Goal: Task Accomplishment & Management: Use online tool/utility

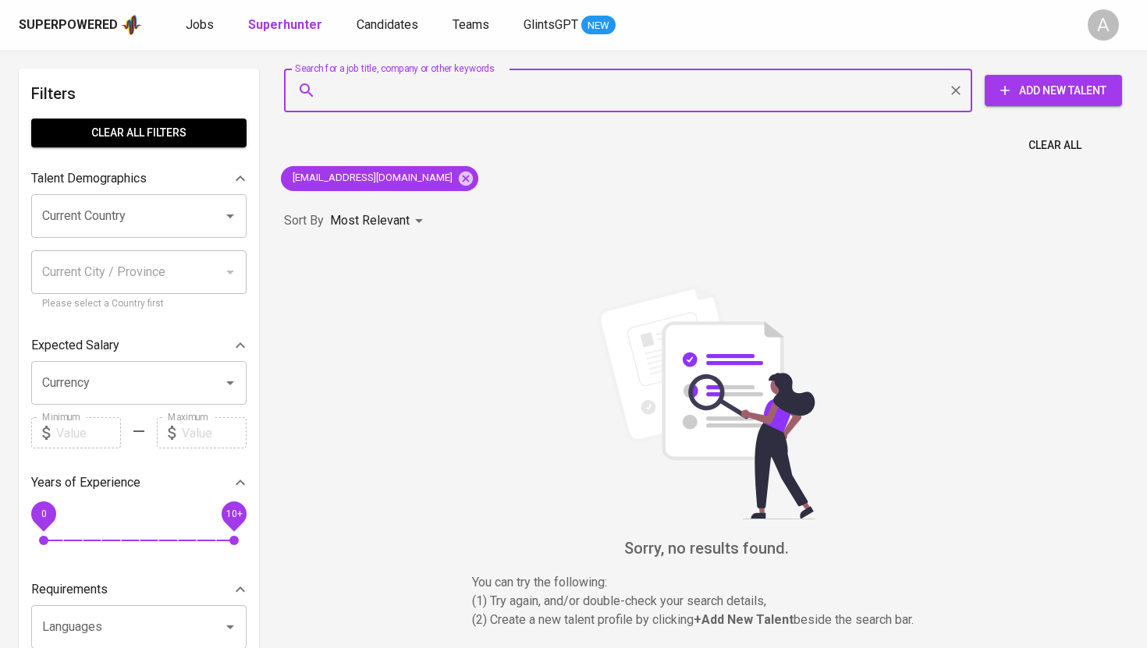
type input "[EMAIL_ADDRESS][DOMAIN_NAME]"
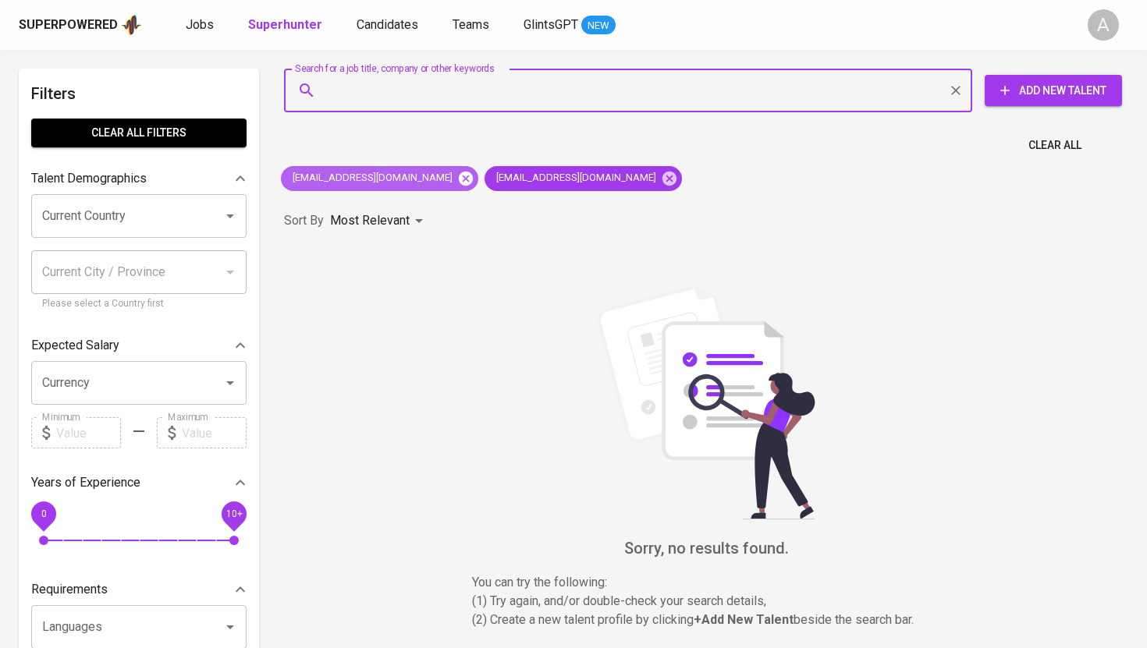
click at [472, 174] on icon at bounding box center [466, 178] width 14 height 14
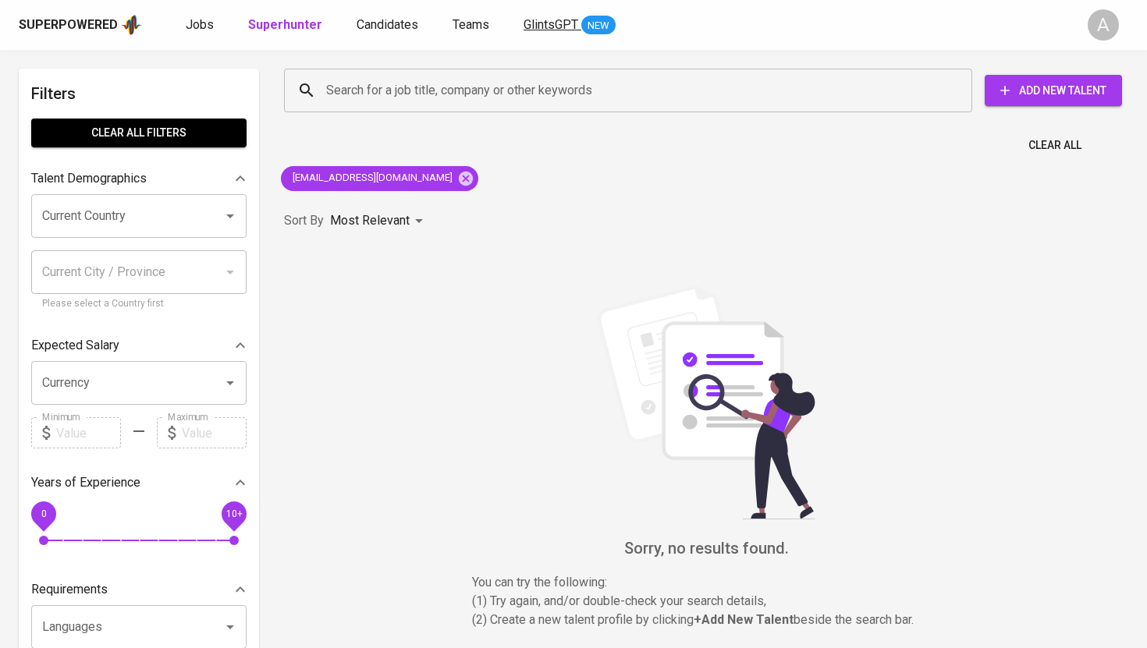
click at [557, 23] on span "GlintsGPT" at bounding box center [550, 24] width 55 height 15
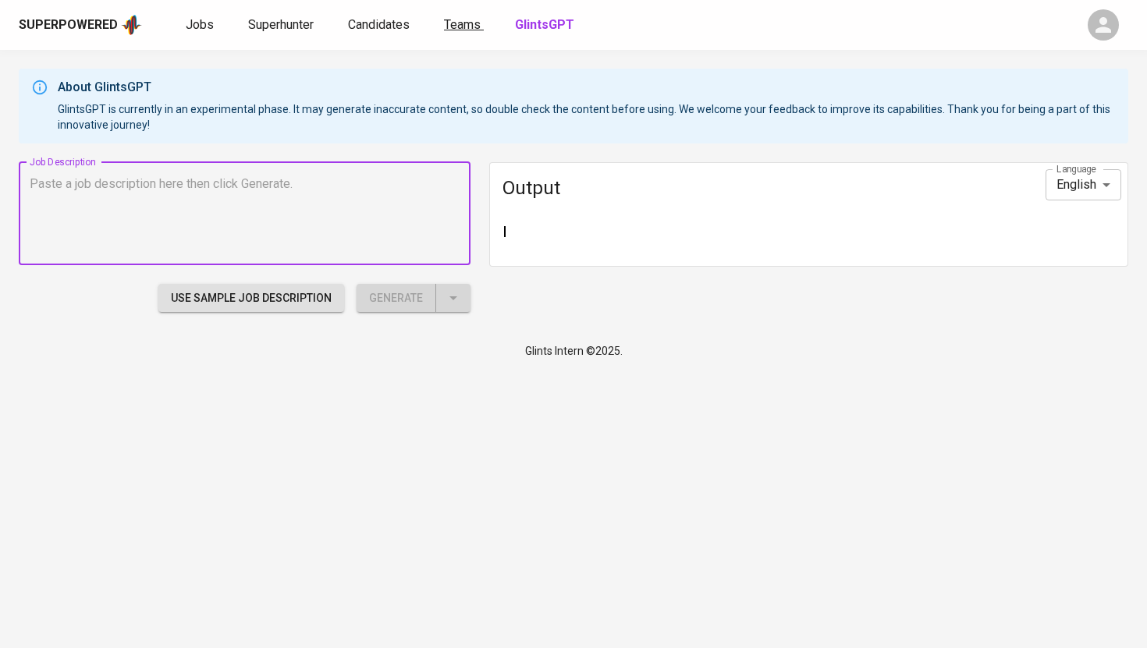
click at [465, 29] on span "Teams" at bounding box center [462, 24] width 37 height 15
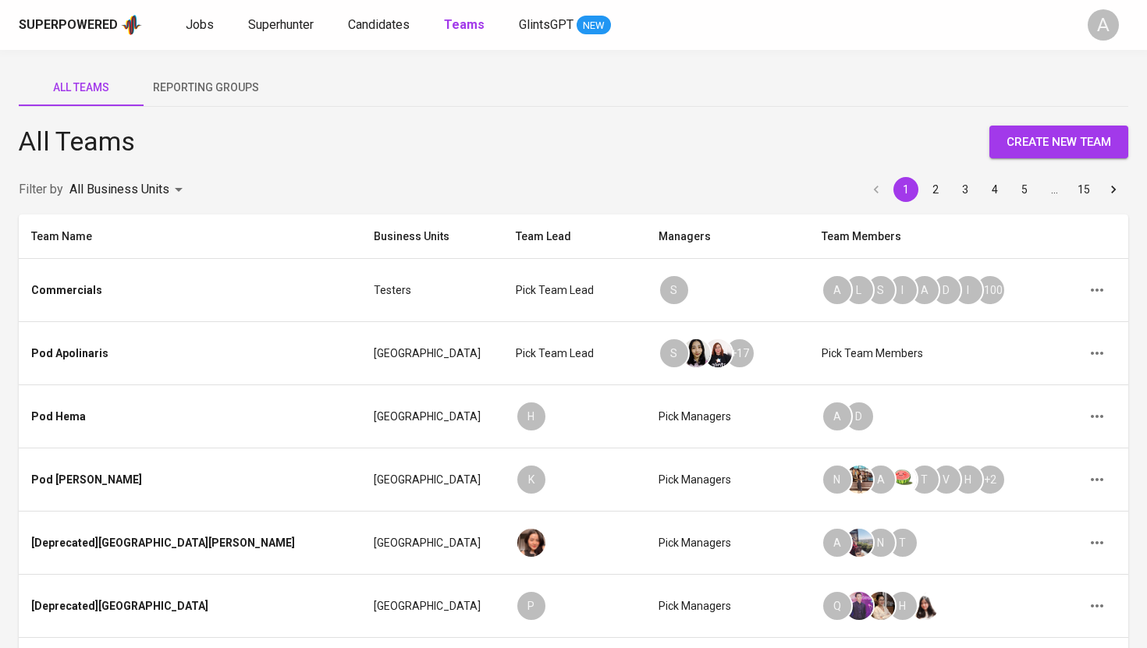
click at [390, 37] on div "Superpowered Jobs Superhunter Candidates Teams GlintsGPT NEW A" at bounding box center [573, 25] width 1147 height 50
click at [391, 34] on link "Candidates" at bounding box center [380, 25] width 65 height 19
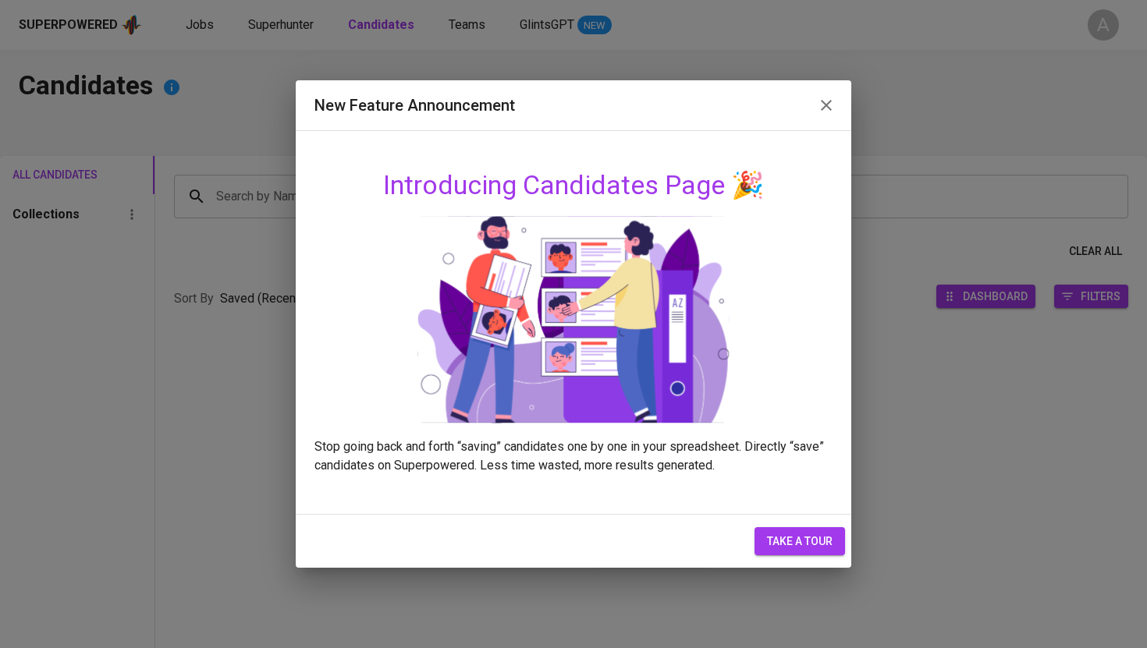
click at [302, 19] on div "New Feature Announcement Introducing Candidates Page 🎉 Stop going back and fort…" at bounding box center [573, 324] width 1147 height 648
click at [780, 541] on span "take a tour" at bounding box center [800, 541] width 66 height 19
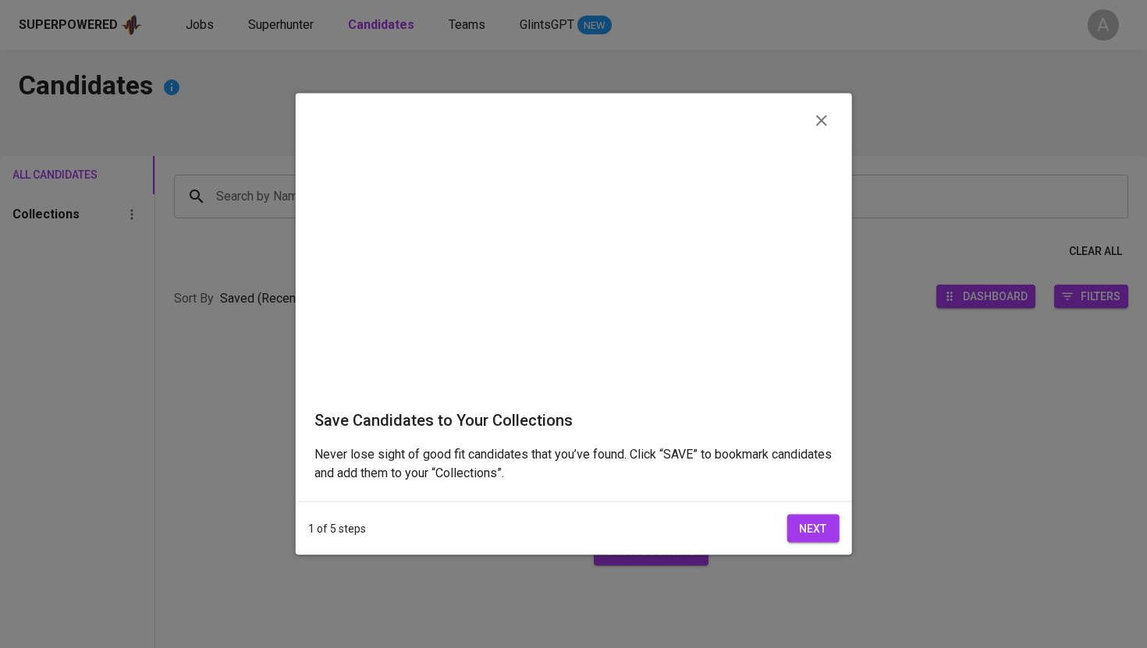
click at [818, 391] on video at bounding box center [573, 261] width 519 height 259
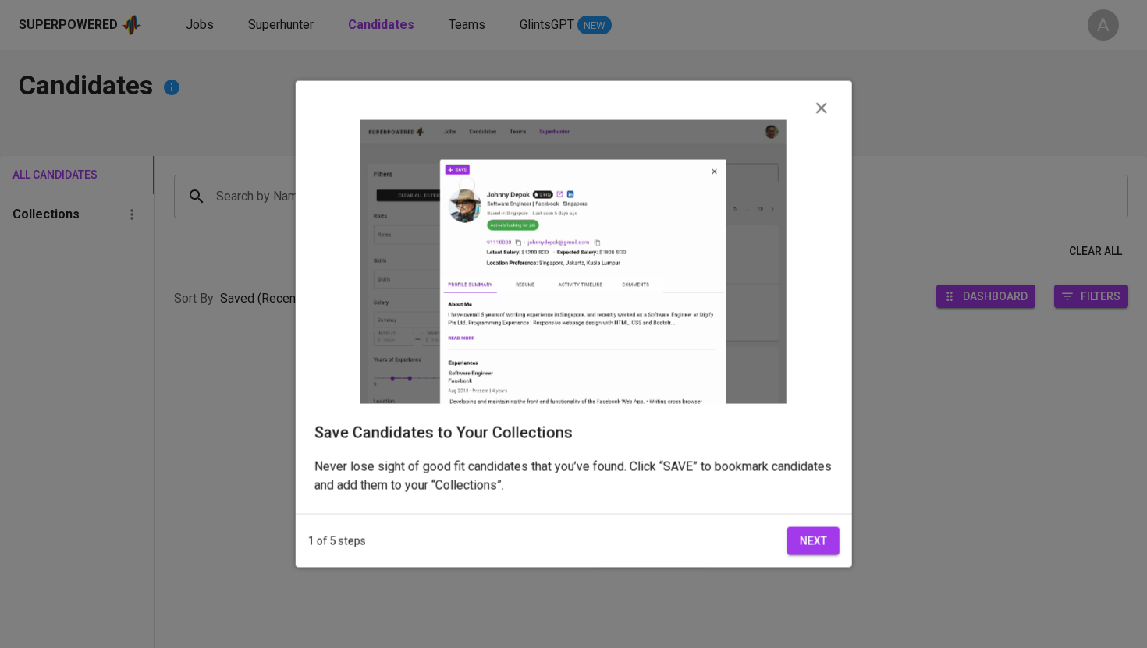
click at [828, 555] on button "Next" at bounding box center [812, 540] width 52 height 29
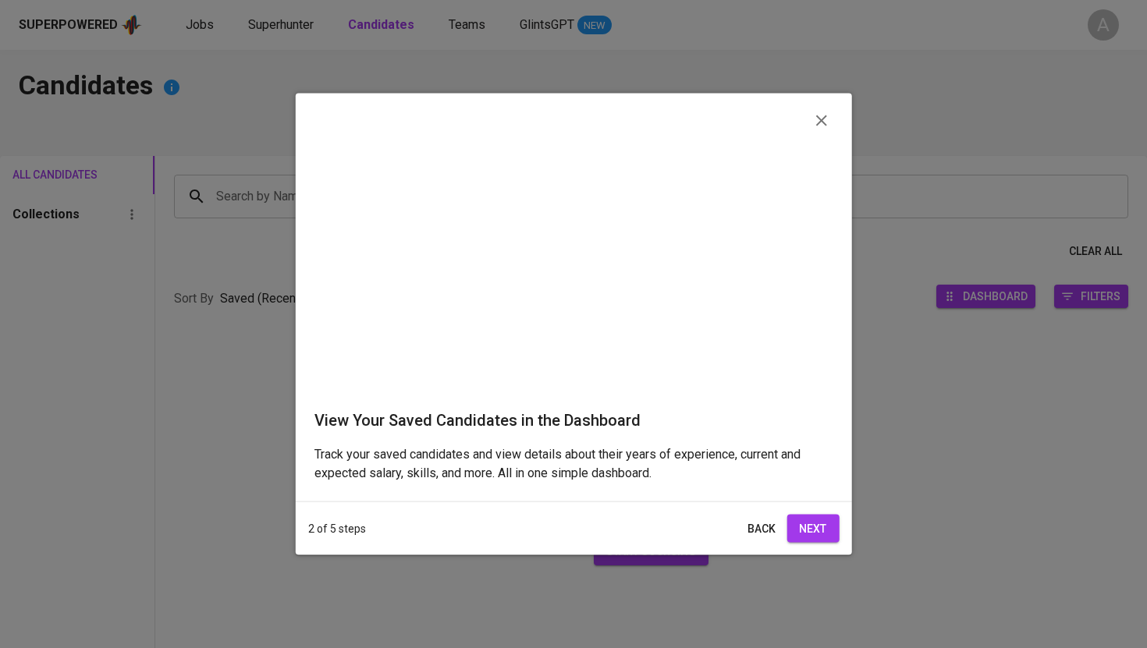
click at [823, 519] on span "Next" at bounding box center [812, 528] width 27 height 19
click at [823, 528] on span "Next" at bounding box center [812, 537] width 27 height 19
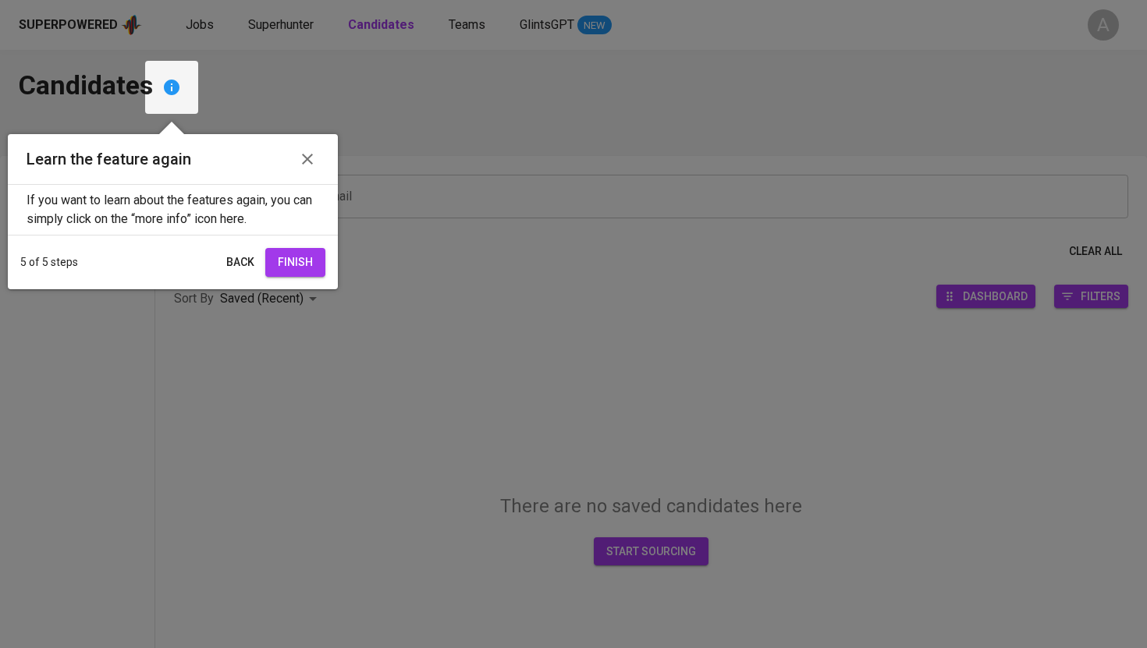
scroll to position [5, 0]
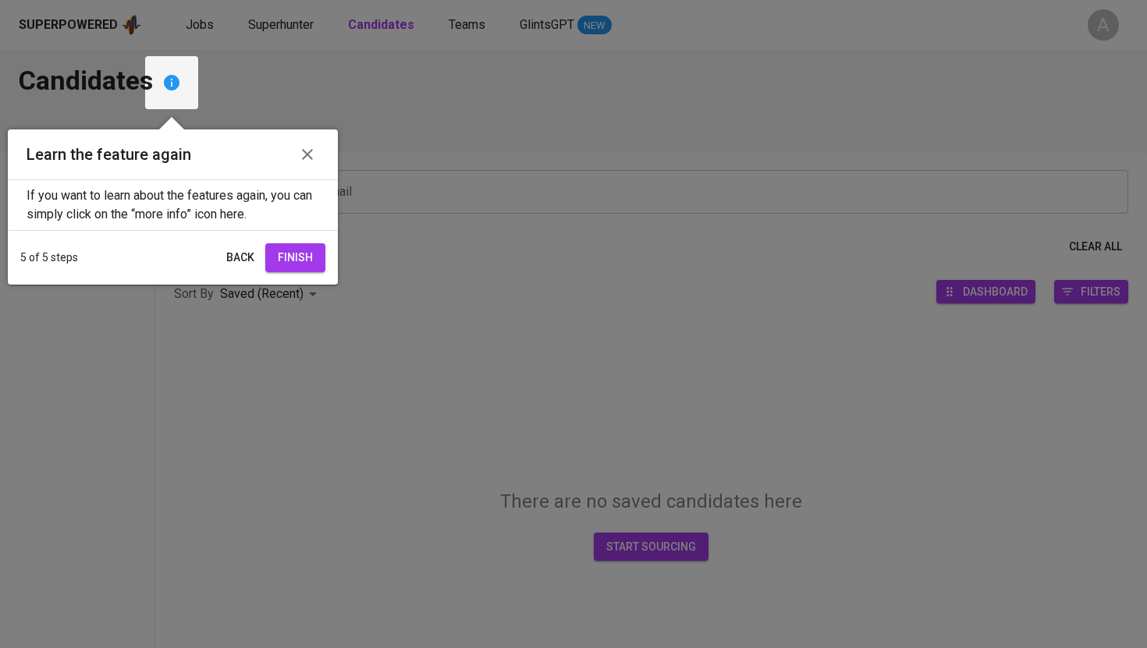
click at [317, 261] on button "Finish" at bounding box center [295, 257] width 60 height 29
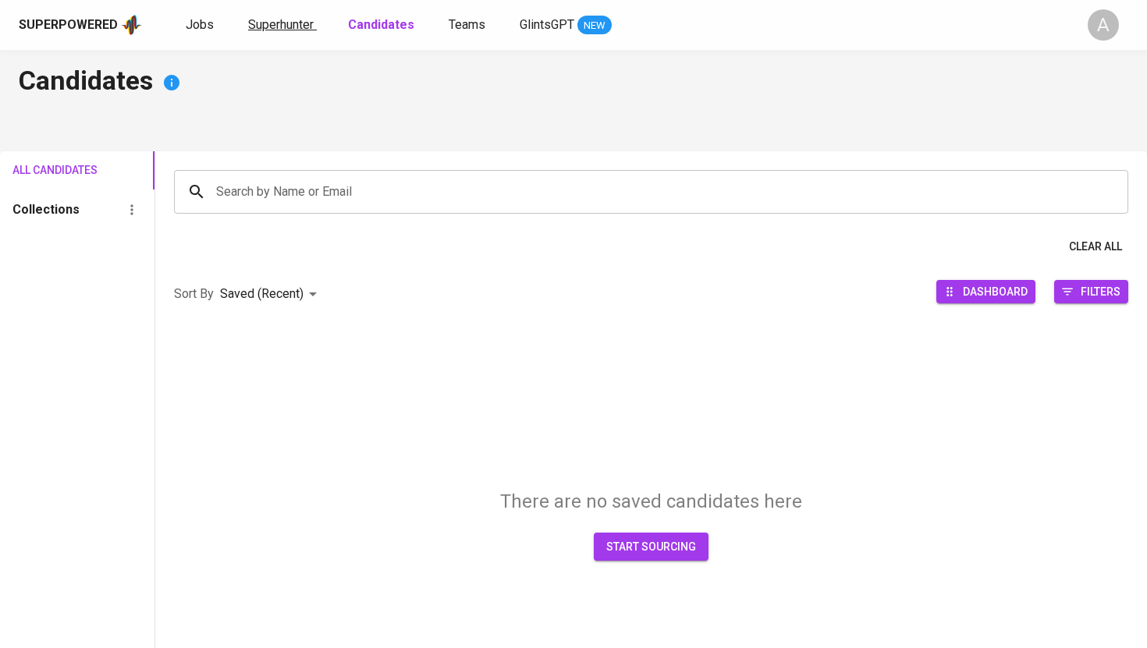
click at [295, 27] on span "Superhunter" at bounding box center [281, 24] width 66 height 15
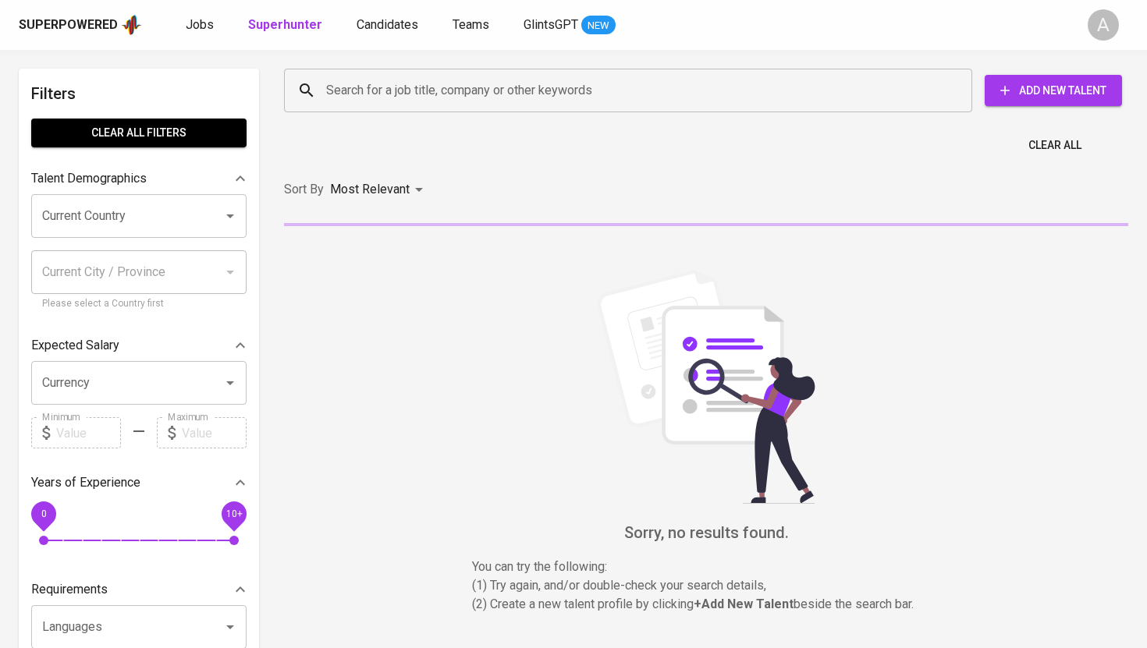
click at [356, 96] on input "Search for a job title, company or other keywords" at bounding box center [631, 91] width 619 height 30
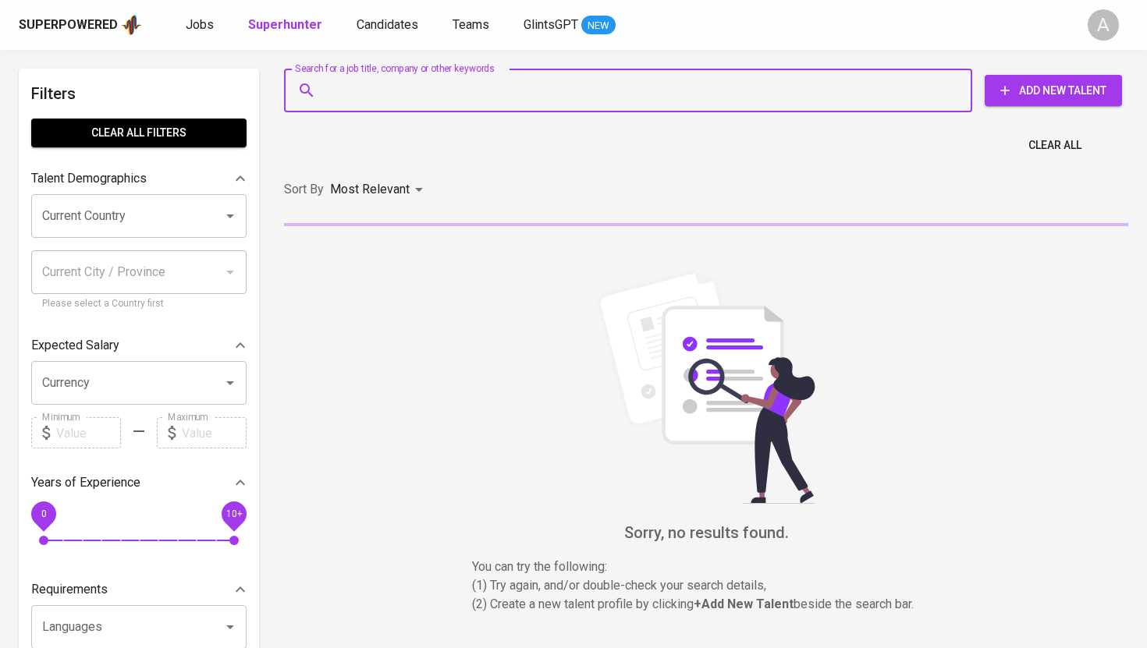
paste input "[EMAIL_ADDRESS][DOMAIN_NAME]"
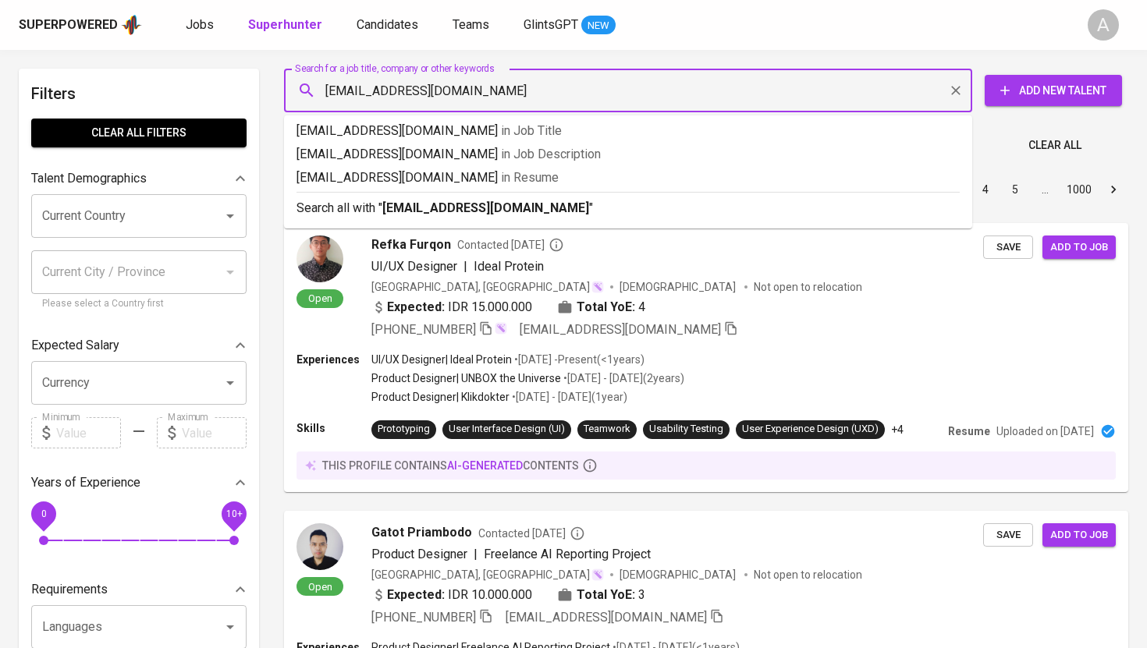
type input "[EMAIL_ADDRESS][DOMAIN_NAME]"
